Goal: Transaction & Acquisition: Purchase product/service

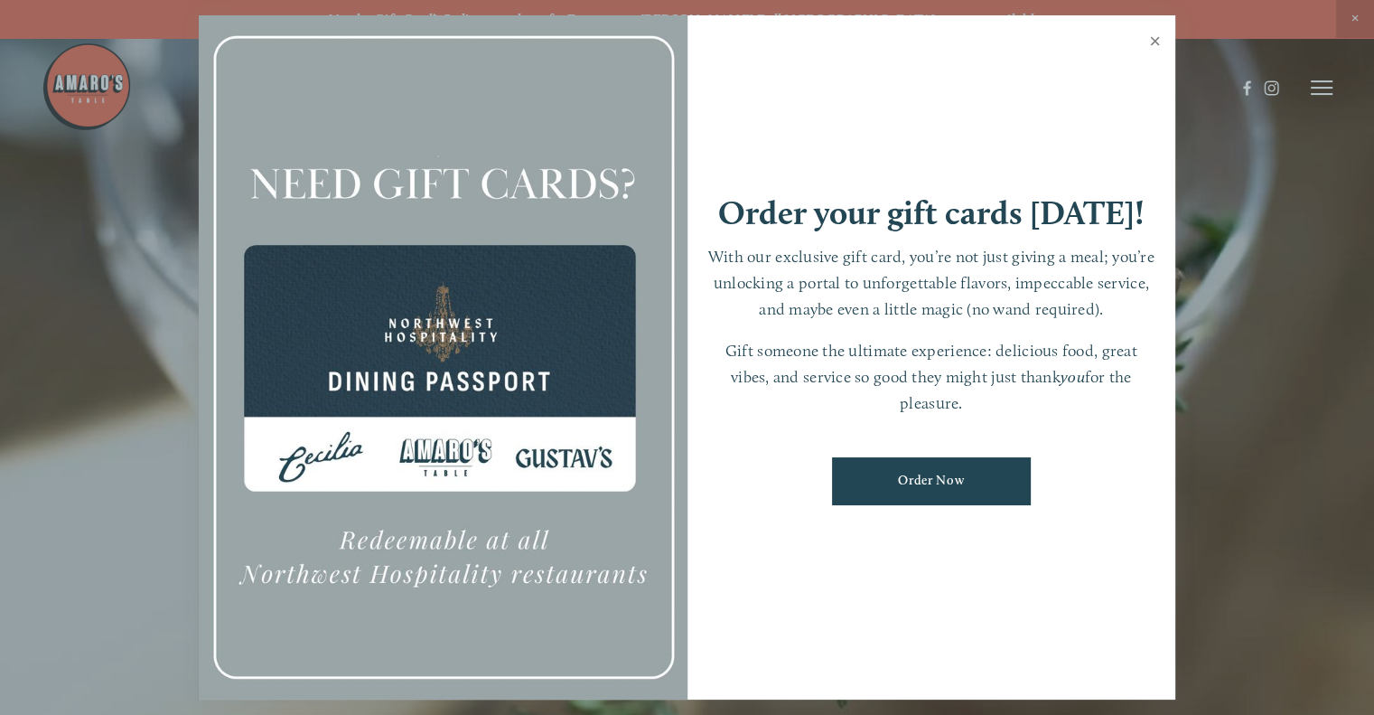
click at [1156, 39] on link "Close" at bounding box center [1154, 43] width 35 height 51
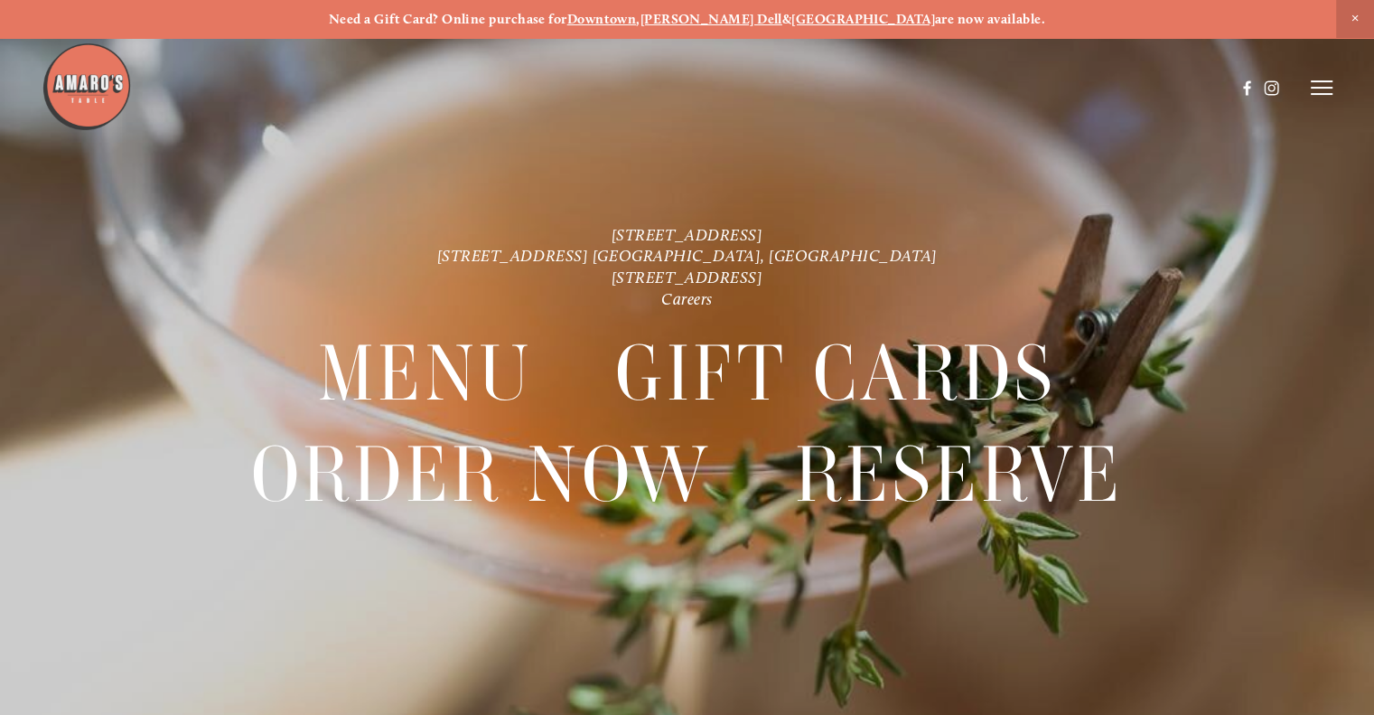
click at [1320, 81] on line at bounding box center [1322, 81] width 22 height 0
click at [1024, 87] on span "Order Now" at bounding box center [1056, 86] width 64 height 15
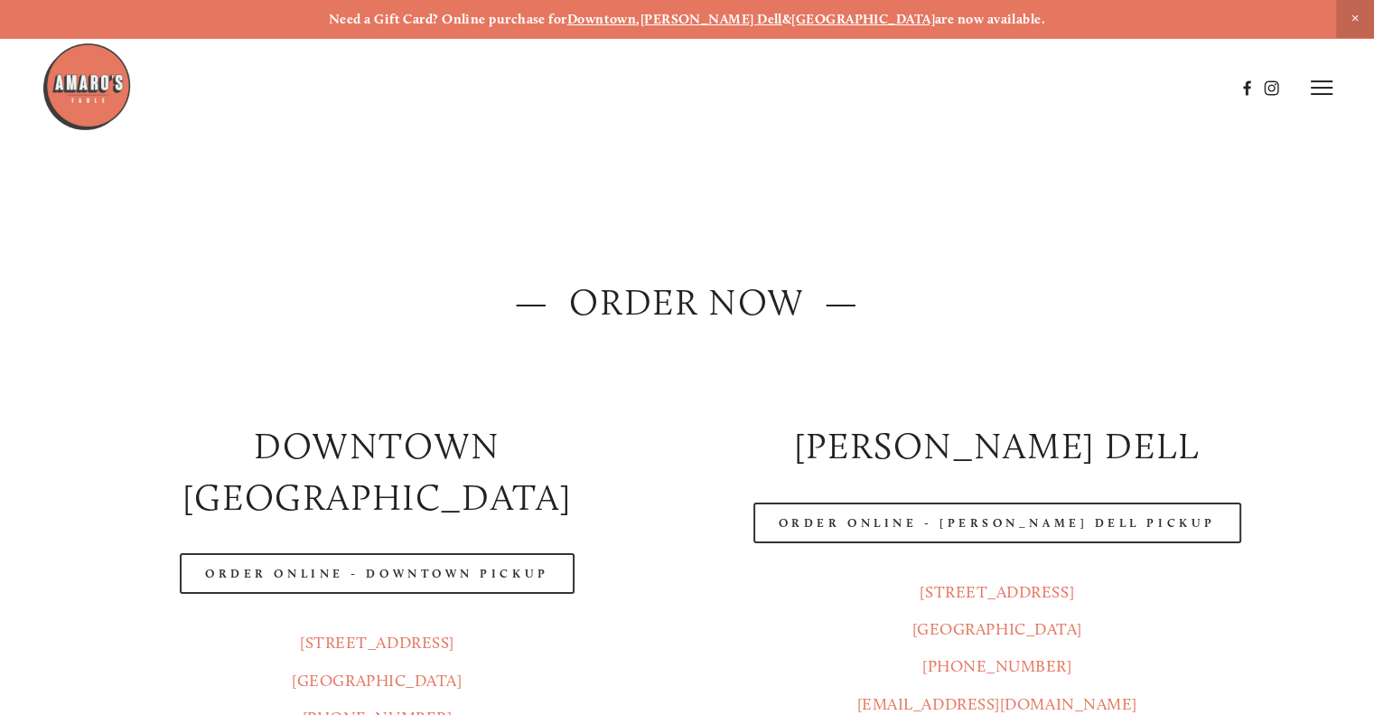
scroll to position [307, 0]
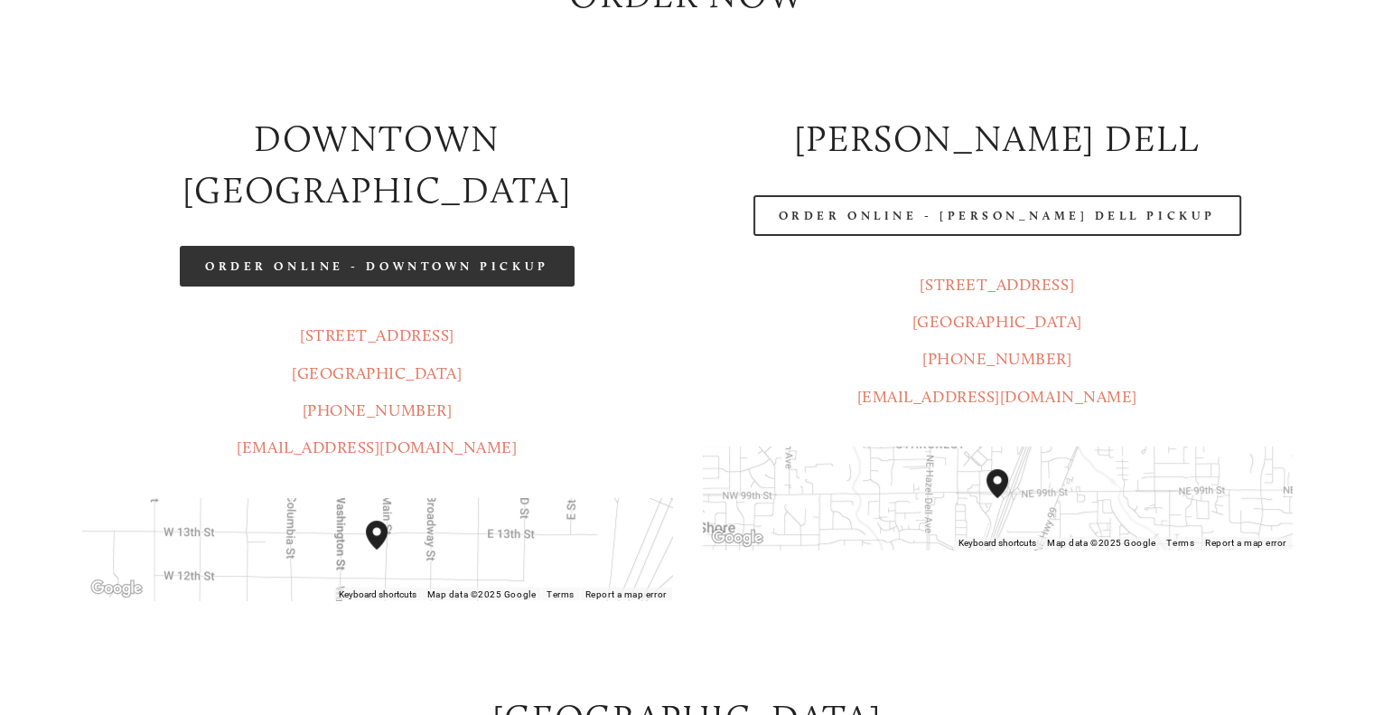
click at [499, 246] on link "Order Online - Downtown pickup" at bounding box center [377, 266] width 395 height 41
